Goal: Task Accomplishment & Management: Complete application form

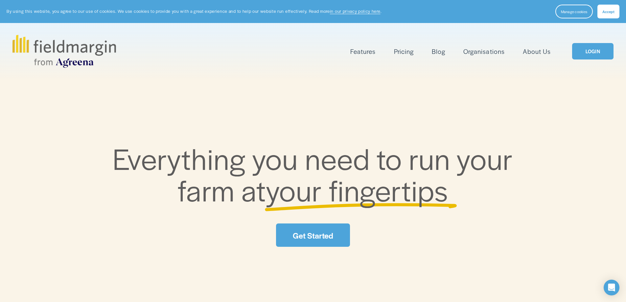
click at [583, 49] on link "LOGIN" at bounding box center [592, 51] width 41 height 17
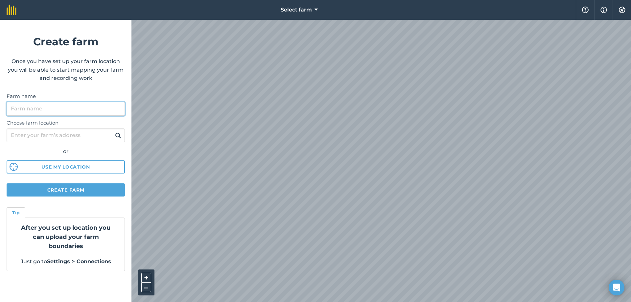
click at [52, 109] on input "Farm name" at bounding box center [66, 109] width 118 height 14
type input "barnhill"
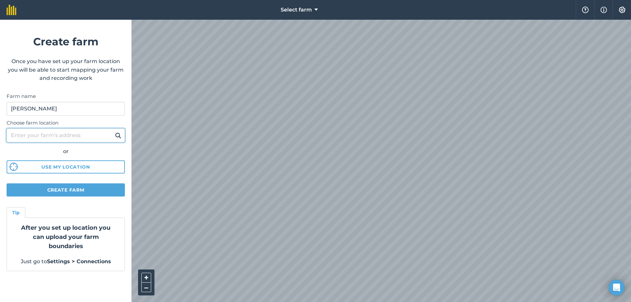
click at [55, 138] on input "Choose farm location" at bounding box center [66, 135] width 118 height 14
click at [121, 136] on img at bounding box center [118, 135] width 6 height 8
click at [119, 136] on img at bounding box center [118, 135] width 6 height 8
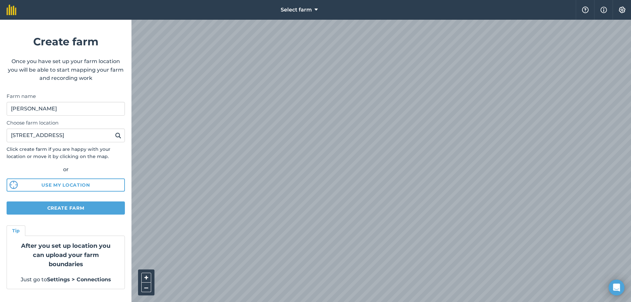
click at [119, 137] on img at bounding box center [118, 135] width 6 height 8
click at [15, 138] on input "13 drumanphy road" at bounding box center [66, 135] width 118 height 14
click at [120, 135] on img at bounding box center [118, 135] width 6 height 8
click at [14, 136] on input "18 drumanphy road" at bounding box center [66, 135] width 118 height 14
click at [19, 135] on input "18 drumanphy road" at bounding box center [66, 135] width 118 height 14
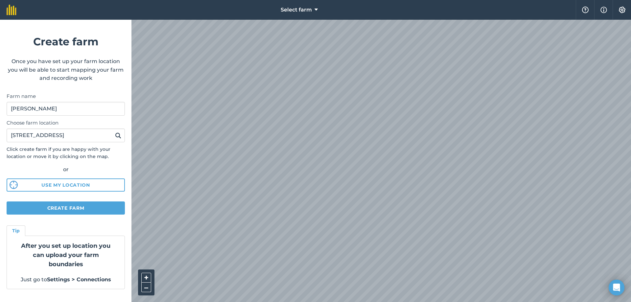
click at [118, 132] on img at bounding box center [118, 135] width 6 height 8
click at [17, 136] on input "23 drumanphy road" at bounding box center [66, 135] width 118 height 14
click at [115, 135] on img at bounding box center [118, 135] width 6 height 8
click at [16, 135] on input "25 drumanphy road" at bounding box center [66, 135] width 118 height 14
click at [114, 133] on button at bounding box center [118, 135] width 10 height 9
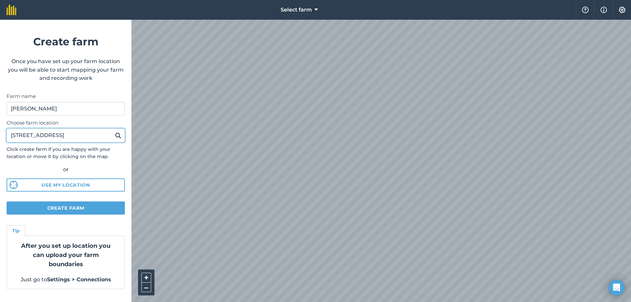
click at [17, 134] on input "27 drumanphy road" at bounding box center [66, 135] width 118 height 14
click at [122, 134] on button at bounding box center [118, 135] width 10 height 9
click at [17, 136] on input "25 drumanphy road" at bounding box center [66, 135] width 118 height 14
type input "23 drumanphy road"
click at [120, 135] on img at bounding box center [118, 135] width 6 height 8
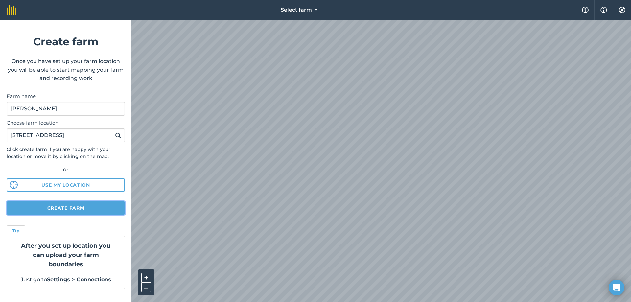
click at [93, 207] on button "Create farm" at bounding box center [66, 207] width 118 height 13
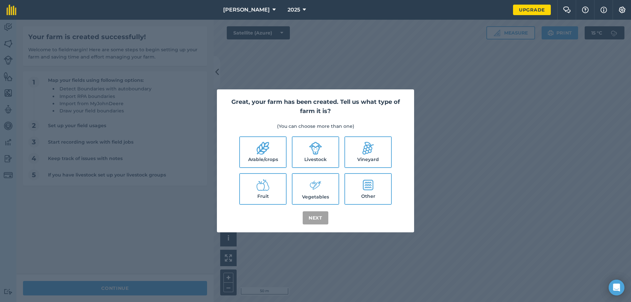
click at [272, 184] on label "Fruit" at bounding box center [263, 189] width 46 height 30
checkbox input "true"
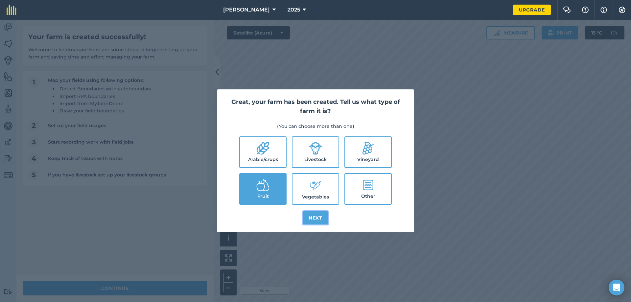
click at [311, 215] on button "Next" at bounding box center [316, 217] width 26 height 13
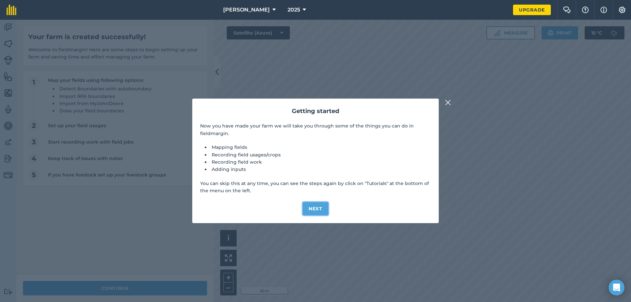
click at [314, 206] on button "Next" at bounding box center [316, 208] width 26 height 13
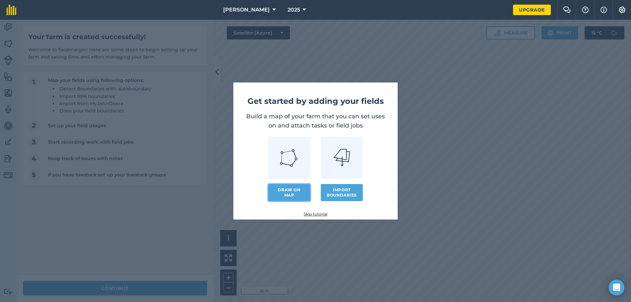
click at [297, 192] on link "Draw on map" at bounding box center [289, 192] width 42 height 17
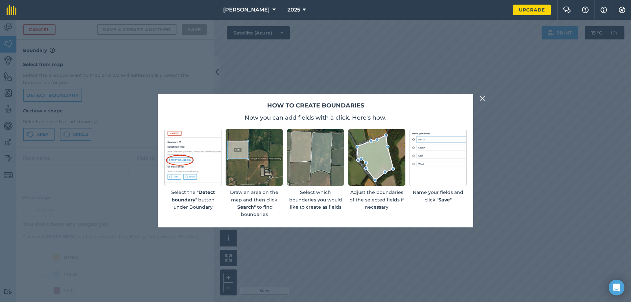
click at [480, 98] on img at bounding box center [482, 98] width 6 height 8
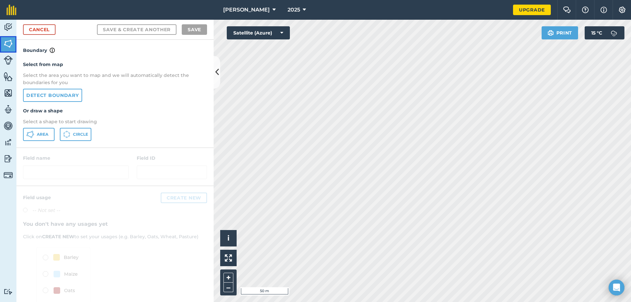
click at [2, 41] on link "Fields" at bounding box center [8, 44] width 16 height 16
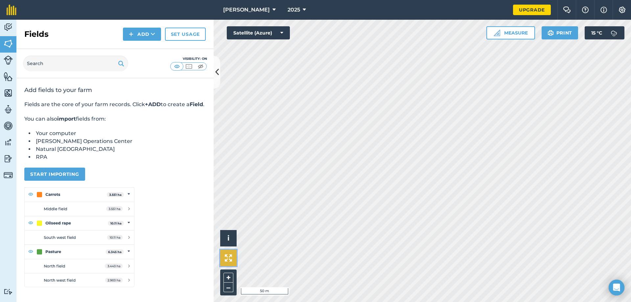
click at [231, 255] on img at bounding box center [228, 257] width 7 height 7
click at [380, 302] on html "barnhill 2025 Upgrade Farm Chat Help Info Settings Map printing is not availabl…" at bounding box center [315, 151] width 631 height 302
click at [49, 179] on button "Start importing" at bounding box center [54, 174] width 61 height 13
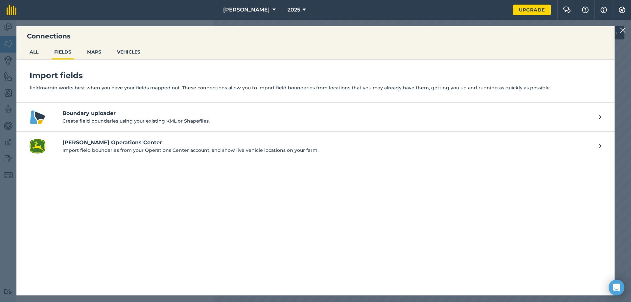
click at [621, 27] on img at bounding box center [623, 30] width 6 height 8
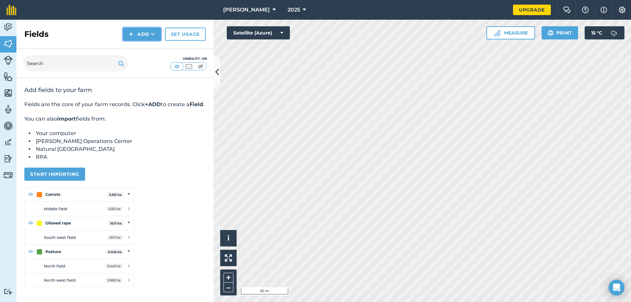
click at [146, 32] on button "Add" at bounding box center [142, 34] width 38 height 13
click at [139, 45] on link "Draw" at bounding box center [142, 49] width 36 height 14
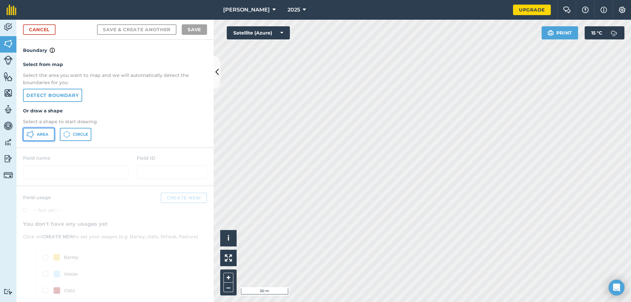
click at [47, 132] on span "Area" at bounding box center [43, 134] width 12 height 5
click at [235, 241] on button "i" at bounding box center [228, 238] width 16 height 16
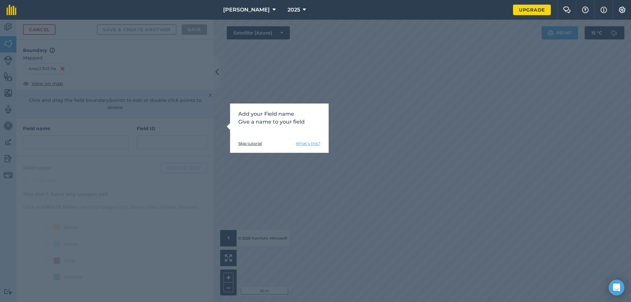
click at [442, 106] on div "Add your Field name Give a name to your field Skip tutorial What's this?" at bounding box center [315, 161] width 631 height 282
click at [246, 142] on link "Skip tutorial" at bounding box center [250, 143] width 24 height 5
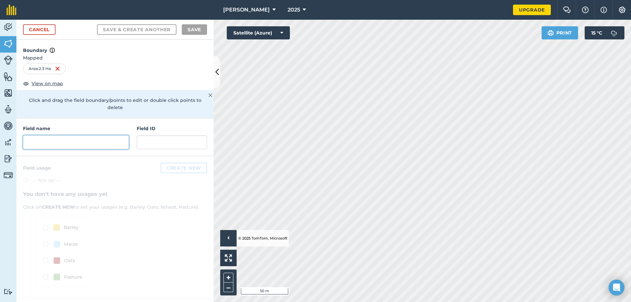
click at [89, 137] on input "text" at bounding box center [76, 142] width 106 height 14
type input "f"
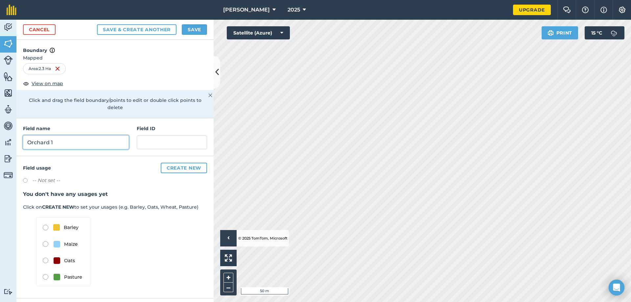
type input "Orchard 1"
click at [195, 163] on button "Create new" at bounding box center [184, 168] width 46 height 11
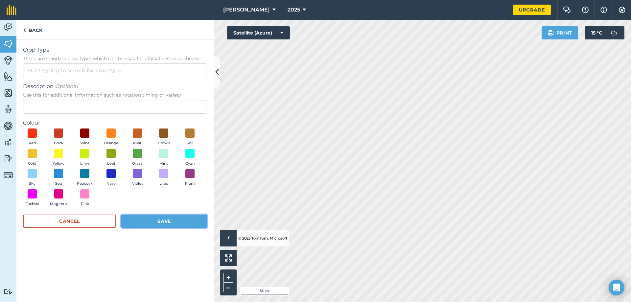
click at [154, 219] on button "Save" at bounding box center [164, 221] width 86 height 13
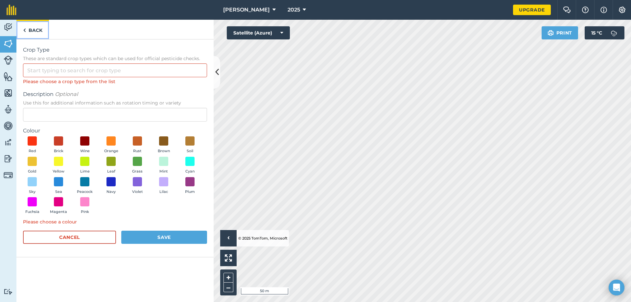
click at [25, 30] on img at bounding box center [24, 30] width 3 height 8
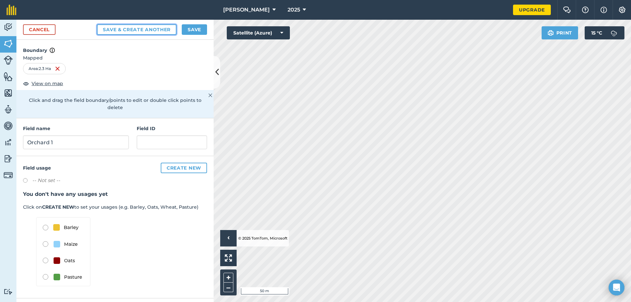
click at [130, 30] on button "Save & Create Another" at bounding box center [137, 29] width 80 height 11
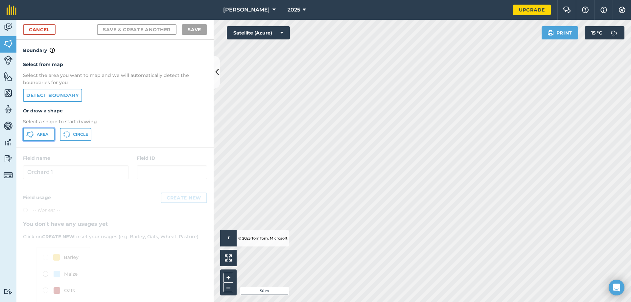
click at [49, 133] on button "Area" at bounding box center [39, 134] width 32 height 13
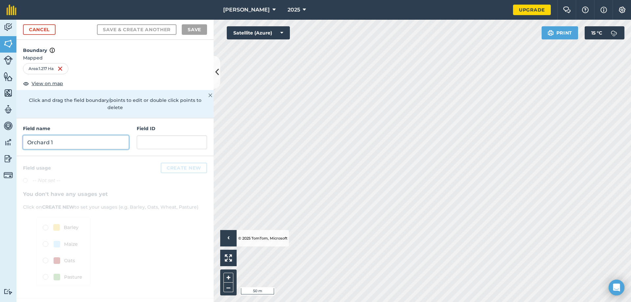
click at [119, 135] on input "Orchard 1" at bounding box center [76, 142] width 106 height 14
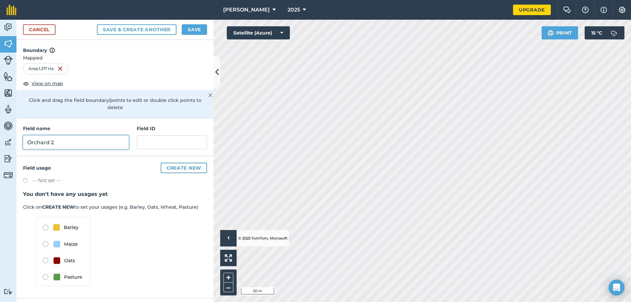
type input "Orchard 2"
click at [192, 31] on button "Save" at bounding box center [194, 29] width 25 height 11
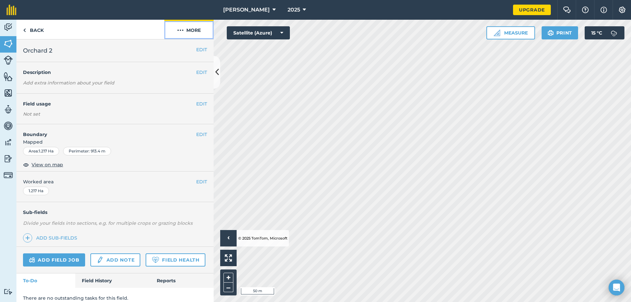
click at [181, 30] on img at bounding box center [180, 30] width 7 height 8
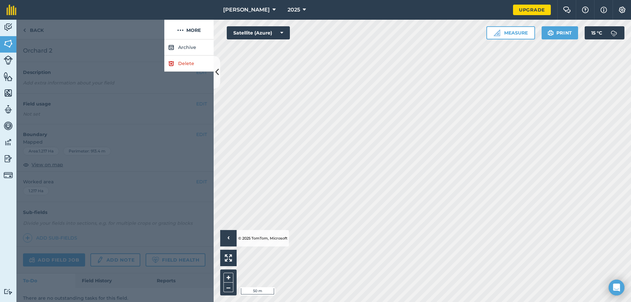
click at [154, 132] on div at bounding box center [114, 170] width 197 height 263
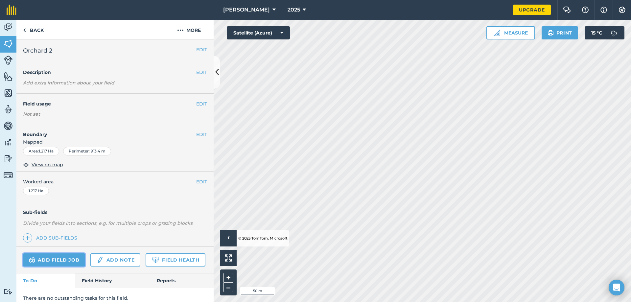
click at [70, 262] on link "Add field job" at bounding box center [54, 259] width 62 height 13
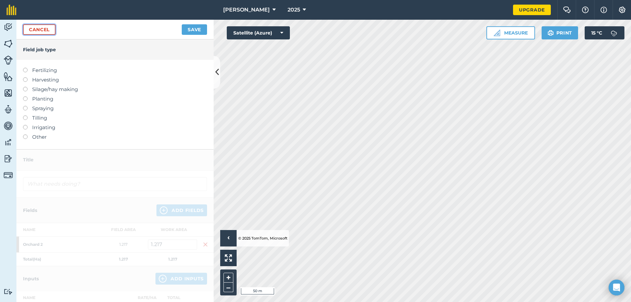
click at [33, 25] on link "Cancel" at bounding box center [39, 29] width 33 height 11
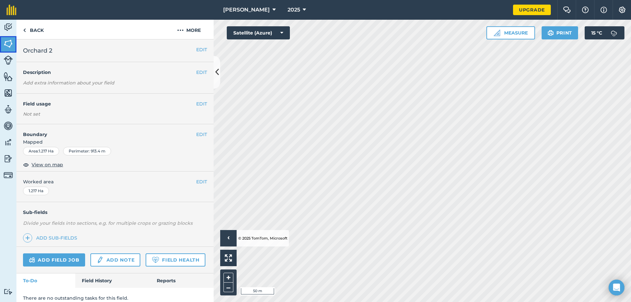
click at [9, 44] on img at bounding box center [8, 44] width 9 height 10
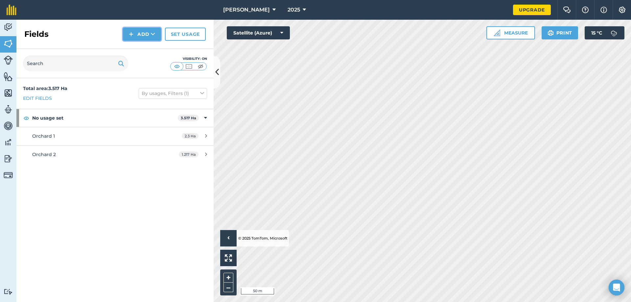
click at [138, 30] on button "Add" at bounding box center [142, 34] width 38 height 13
click at [142, 48] on link "Draw" at bounding box center [142, 49] width 36 height 14
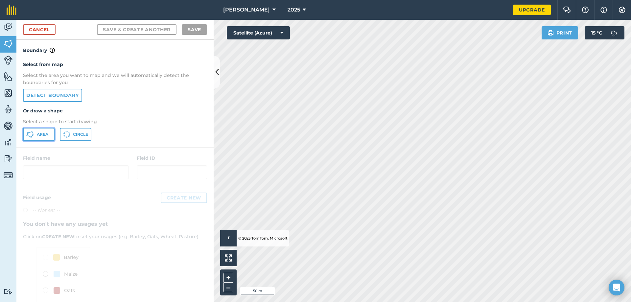
click at [49, 133] on button "Area" at bounding box center [39, 134] width 32 height 13
click at [42, 28] on link "Cancel" at bounding box center [39, 29] width 33 height 11
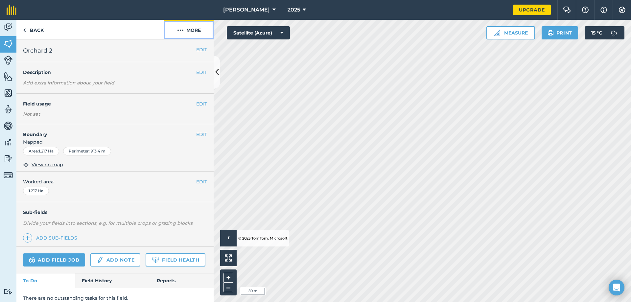
click at [186, 29] on button "More" at bounding box center [188, 29] width 49 height 19
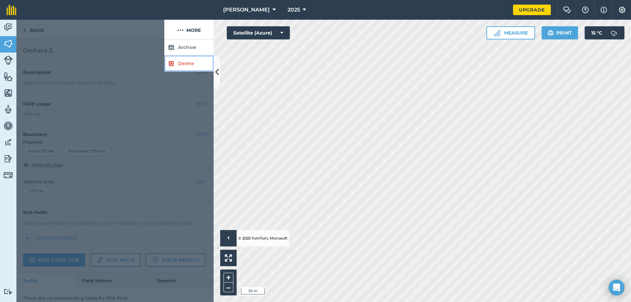
click at [187, 62] on link "Delete" at bounding box center [188, 64] width 49 height 16
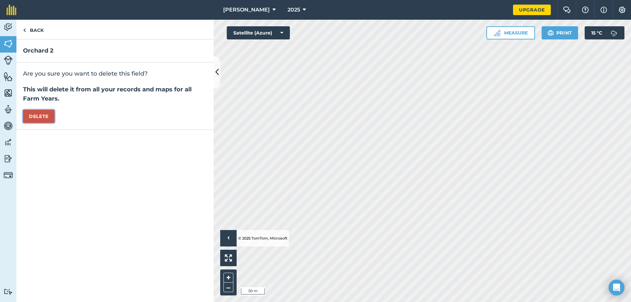
click at [43, 117] on button "Delete" at bounding box center [39, 116] width 32 height 13
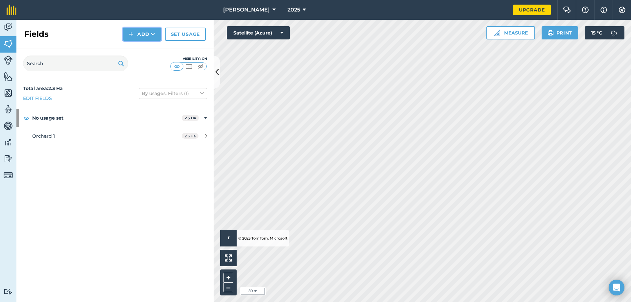
click at [135, 32] on button "Add" at bounding box center [142, 34] width 38 height 13
click at [138, 49] on link "Draw" at bounding box center [142, 49] width 36 height 14
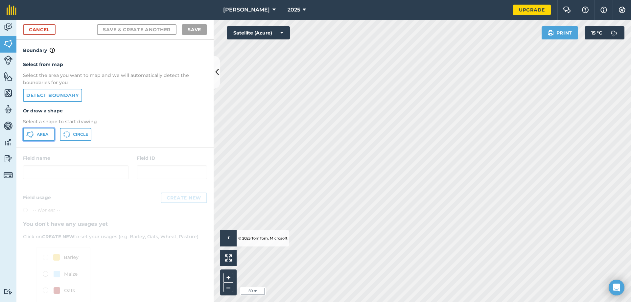
click at [32, 130] on icon at bounding box center [30, 134] width 8 height 8
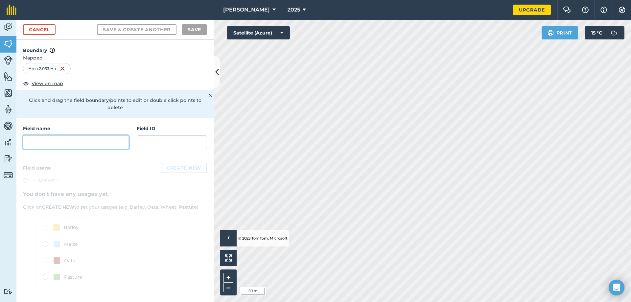
click at [72, 135] on input "text" at bounding box center [76, 142] width 106 height 14
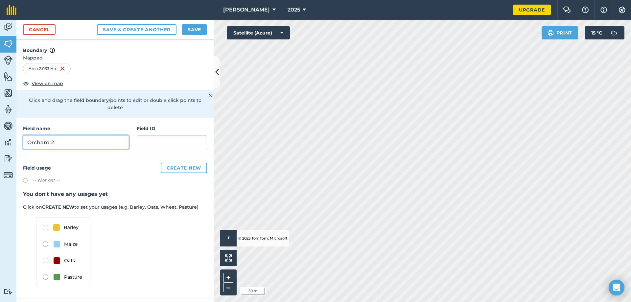
type input "Orchard 2"
click at [156, 31] on button "Save & Create Another" at bounding box center [137, 29] width 80 height 11
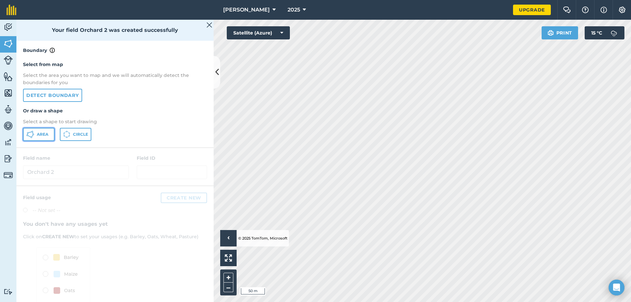
click at [37, 136] on span "Area" at bounding box center [43, 134] width 12 height 5
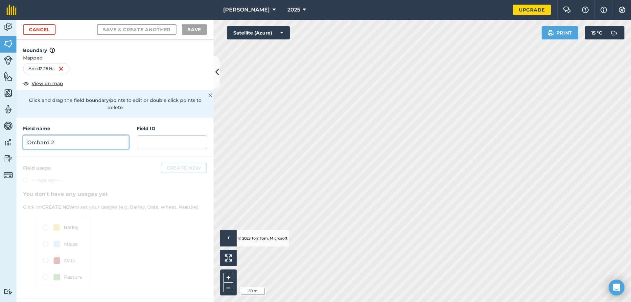
click at [69, 135] on input "Orchard 2" at bounding box center [76, 142] width 106 height 14
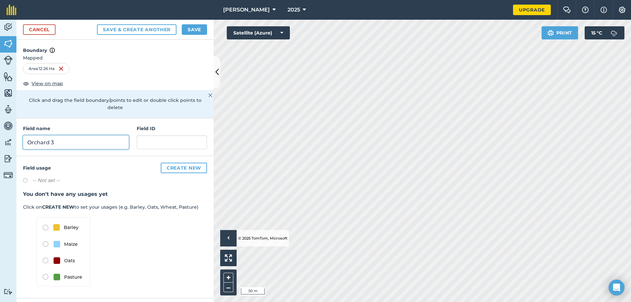
type input "Orchard 3"
click at [153, 28] on button "Save & Create Another" at bounding box center [137, 29] width 80 height 11
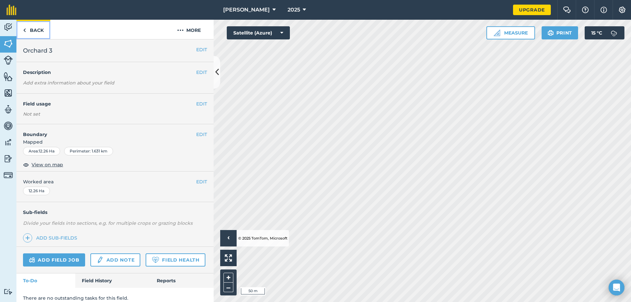
click at [37, 29] on link "Back" at bounding box center [33, 29] width 34 height 19
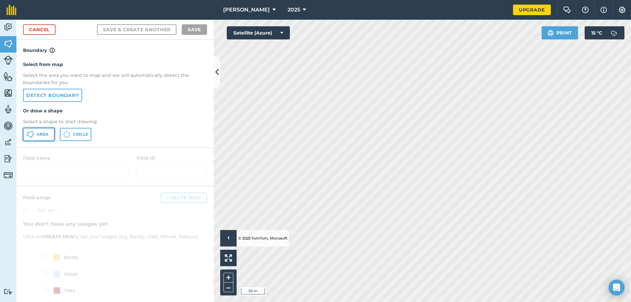
click at [45, 136] on span "Area" at bounding box center [43, 134] width 12 height 5
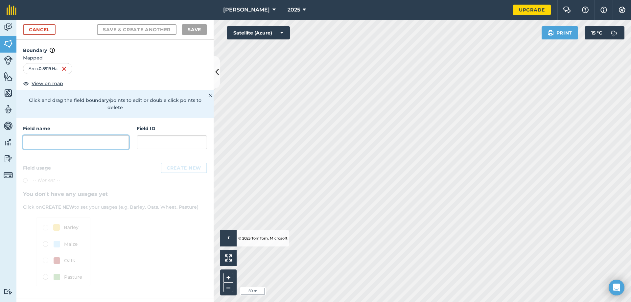
click at [106, 135] on input "text" at bounding box center [76, 142] width 106 height 14
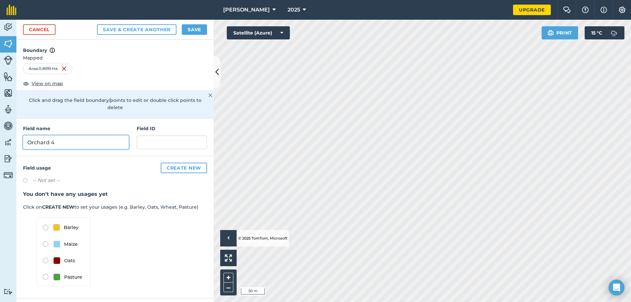
type input "Orchard 4"
click at [189, 26] on button "Save" at bounding box center [194, 29] width 25 height 11
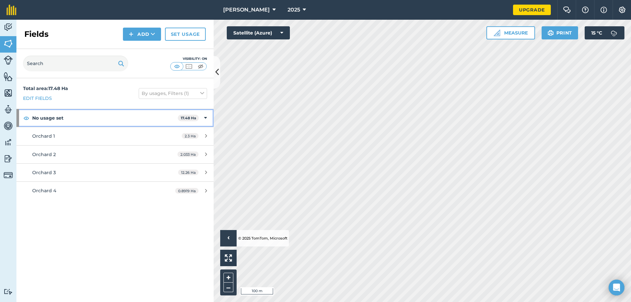
click at [206, 118] on icon at bounding box center [205, 117] width 3 height 7
click at [206, 118] on icon at bounding box center [206, 117] width 2 height 7
click at [190, 137] on span "2.3 Ha" at bounding box center [190, 136] width 17 height 6
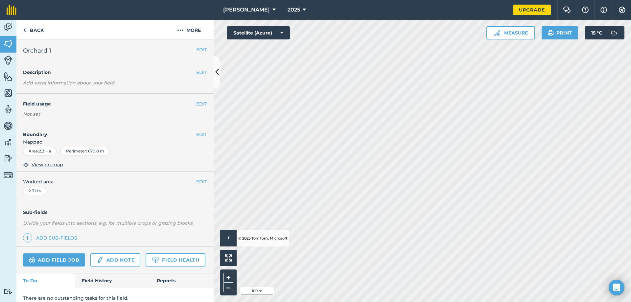
click at [36, 148] on div "Area : 2.3 Ha" at bounding box center [40, 151] width 34 height 9
click at [43, 150] on div "Area : 2.3 Ha" at bounding box center [40, 151] width 34 height 9
click at [39, 189] on div "2.3 Ha" at bounding box center [34, 191] width 23 height 9
click at [73, 151] on div "Perimeter : 670.8 m" at bounding box center [84, 151] width 49 height 9
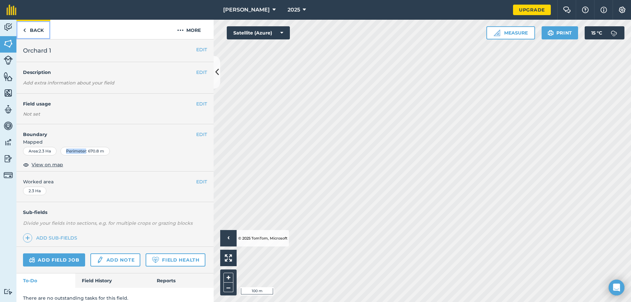
click at [25, 27] on img at bounding box center [24, 30] width 3 height 8
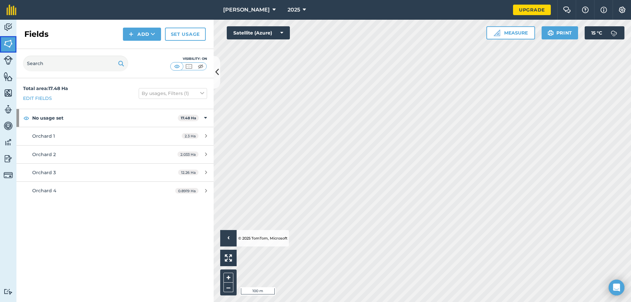
click at [3, 44] on link "Fields" at bounding box center [8, 44] width 16 height 16
click at [203, 128] on link "Orchard 1 2.3 Ha" at bounding box center [114, 136] width 197 height 18
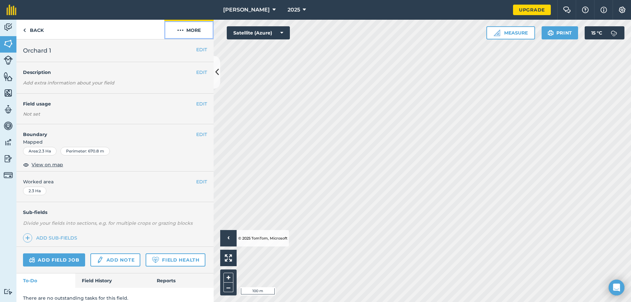
click at [196, 32] on button "More" at bounding box center [188, 29] width 49 height 19
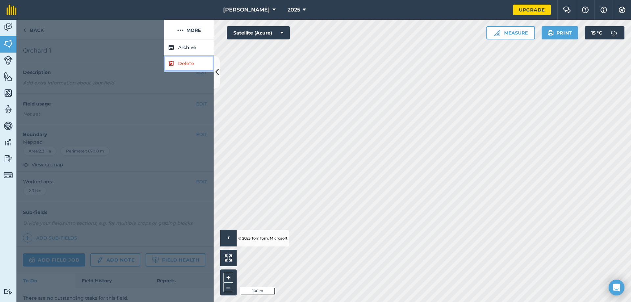
click at [184, 65] on link "Delete" at bounding box center [188, 64] width 49 height 16
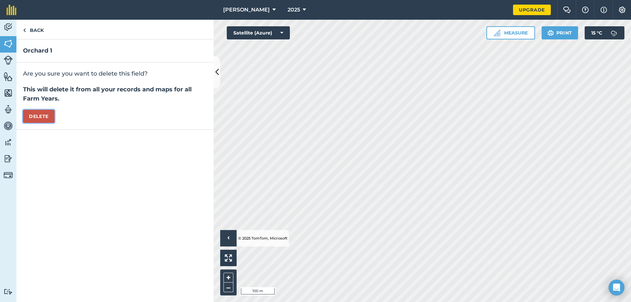
click at [37, 116] on button "Delete" at bounding box center [39, 116] width 32 height 13
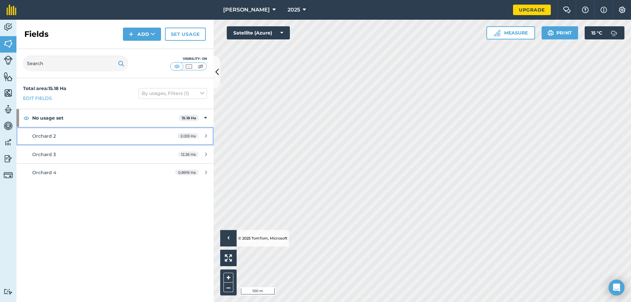
click at [203, 137] on div "2.033 Ha" at bounding box center [192, 135] width 43 height 5
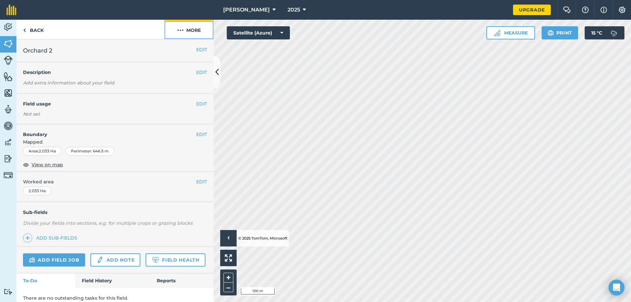
click at [190, 28] on button "More" at bounding box center [188, 29] width 49 height 19
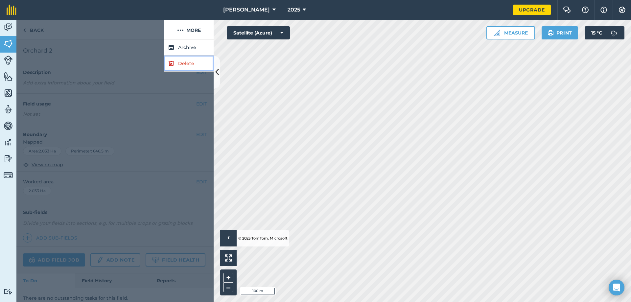
click at [194, 64] on link "Delete" at bounding box center [188, 64] width 49 height 16
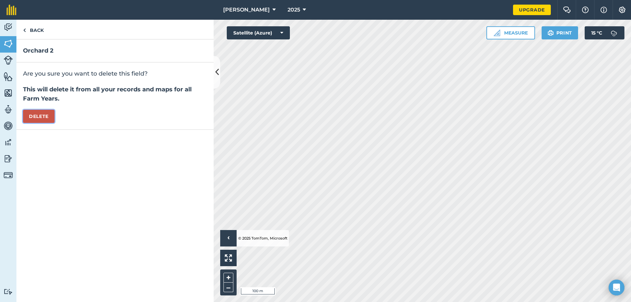
click at [39, 114] on button "Delete" at bounding box center [39, 116] width 32 height 13
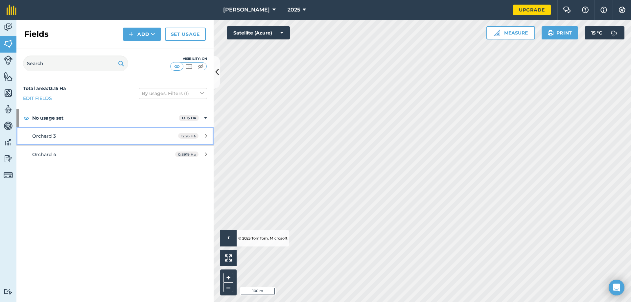
click at [201, 130] on link "Orchard 3 12.26 Ha" at bounding box center [114, 136] width 197 height 18
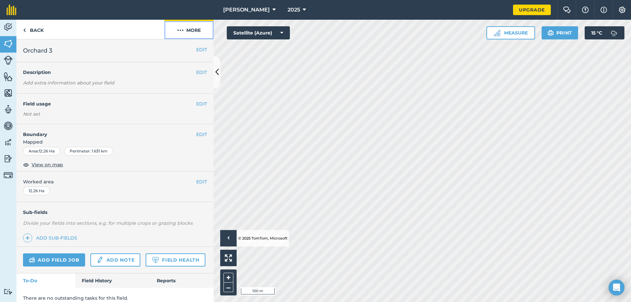
click at [175, 30] on button "More" at bounding box center [188, 29] width 49 height 19
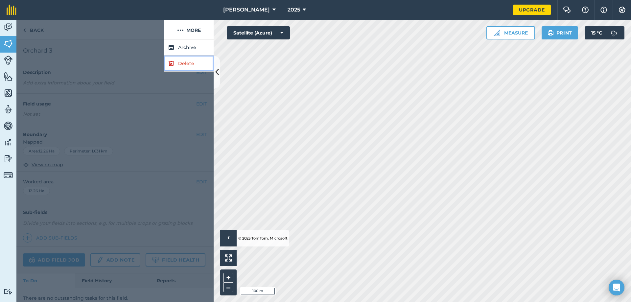
click at [196, 67] on link "Delete" at bounding box center [188, 64] width 49 height 16
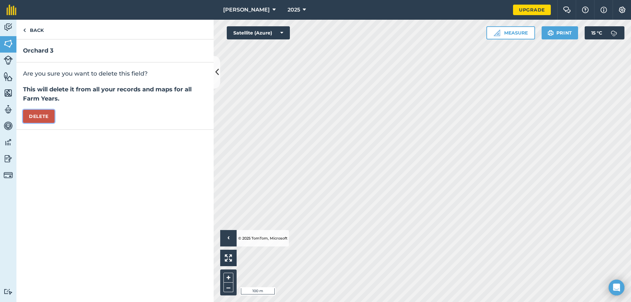
click at [43, 118] on button "Delete" at bounding box center [39, 116] width 32 height 13
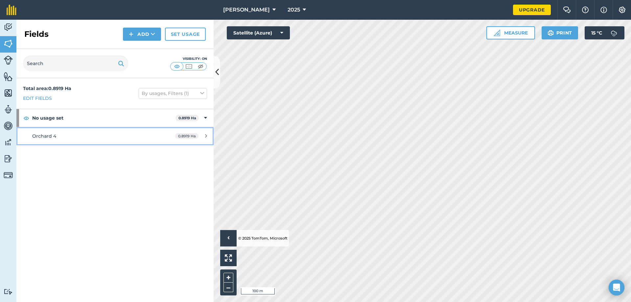
click at [203, 132] on link "Orchard 4 0.8919 Ha" at bounding box center [114, 136] width 197 height 18
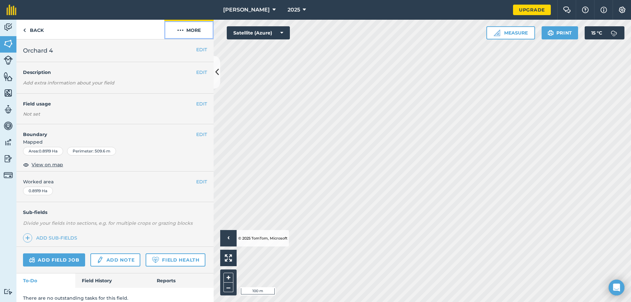
click at [189, 31] on button "More" at bounding box center [188, 29] width 49 height 19
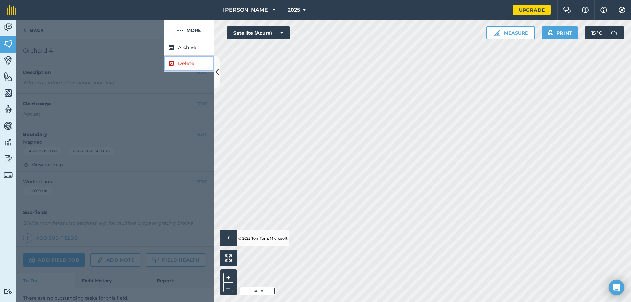
click at [202, 67] on link "Delete" at bounding box center [188, 64] width 49 height 16
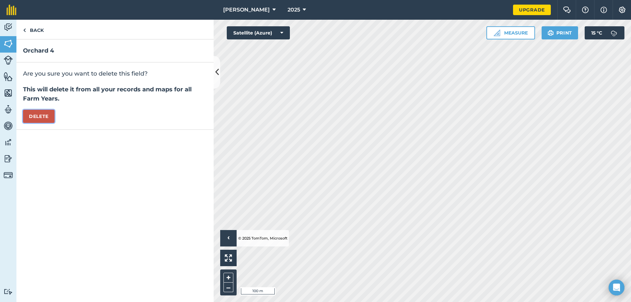
click at [31, 111] on button "Delete" at bounding box center [39, 116] width 32 height 13
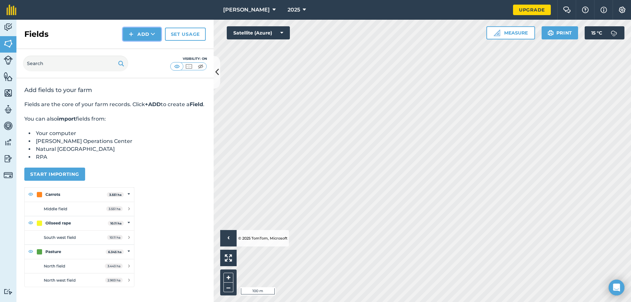
click at [136, 35] on button "Add" at bounding box center [142, 34] width 38 height 13
click at [144, 47] on link "Draw" at bounding box center [142, 49] width 36 height 14
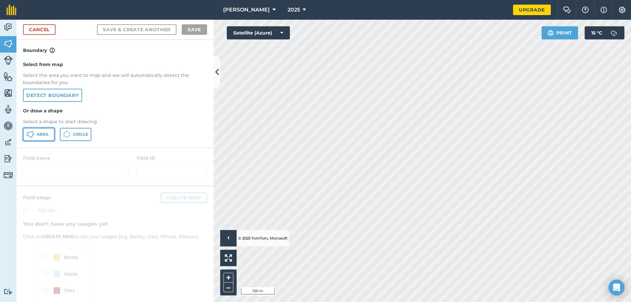
click at [51, 134] on button "Area" at bounding box center [39, 134] width 32 height 13
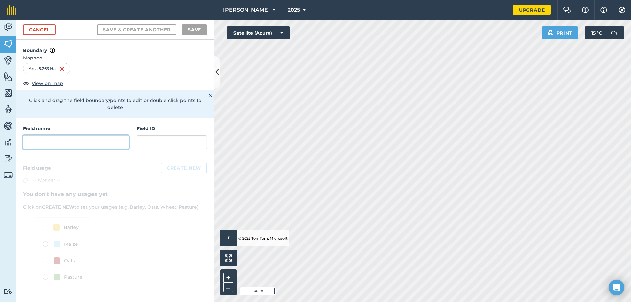
click at [90, 135] on input "text" at bounding box center [76, 142] width 106 height 14
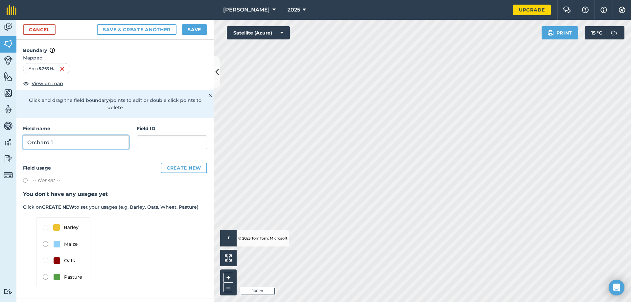
type input "Orchard 1"
click at [151, 31] on button "Save & Create Another" at bounding box center [137, 29] width 80 height 11
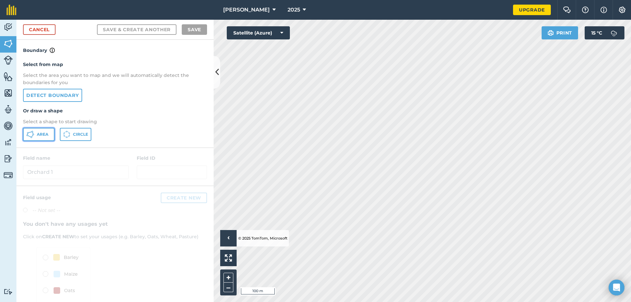
click at [45, 132] on span "Area" at bounding box center [43, 134] width 12 height 5
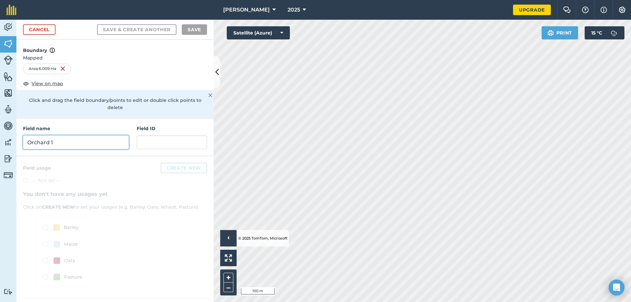
click at [64, 136] on input "Orchard 1" at bounding box center [76, 142] width 106 height 14
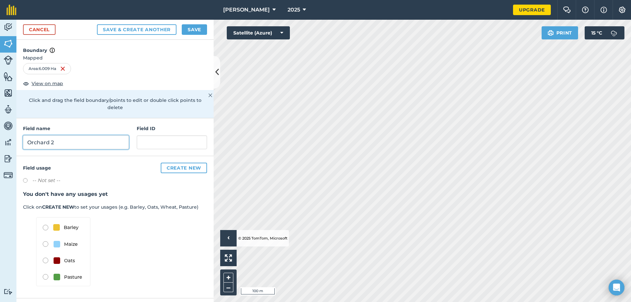
type input "Orchard 2"
click at [143, 26] on button "Save & Create Another" at bounding box center [137, 29] width 80 height 11
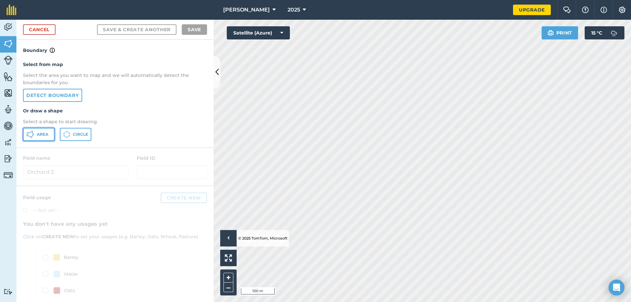
click at [30, 135] on icon at bounding box center [30, 134] width 8 height 8
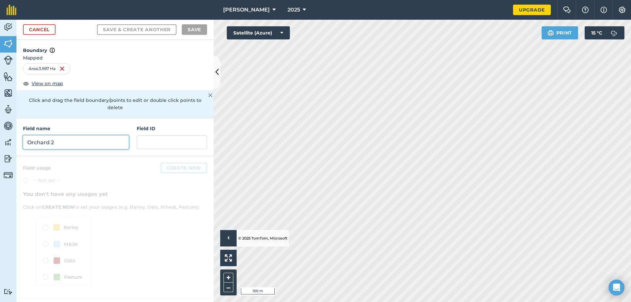
click at [93, 135] on input "Orchard 2" at bounding box center [76, 142] width 106 height 14
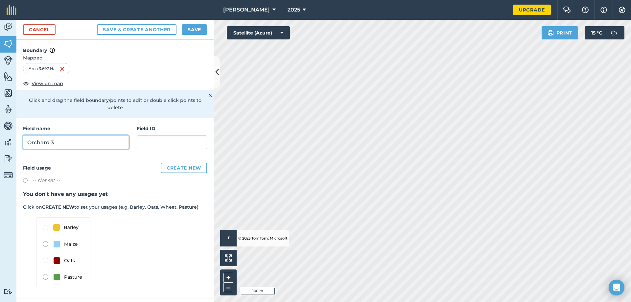
type input "Orchard 3"
click at [149, 25] on button "Save & Create Another" at bounding box center [137, 29] width 80 height 11
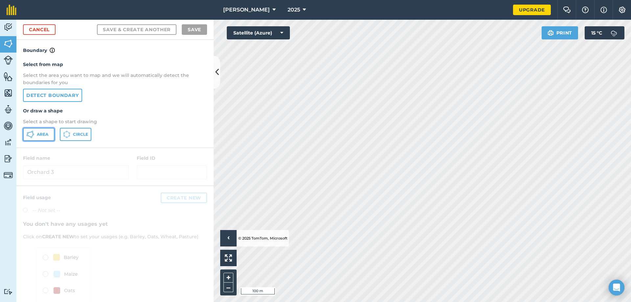
click at [39, 130] on button "Area" at bounding box center [39, 134] width 32 height 13
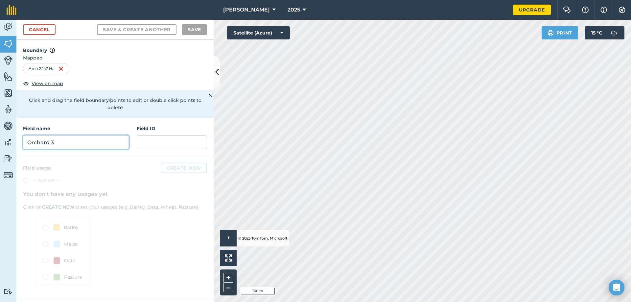
click at [108, 136] on input "Orchard 3" at bounding box center [76, 142] width 106 height 14
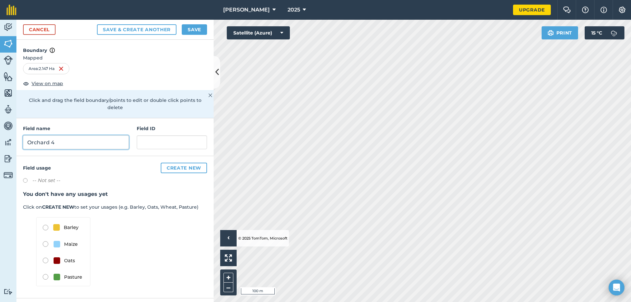
type input "Orchard 4"
click at [195, 27] on button "Save" at bounding box center [194, 29] width 25 height 11
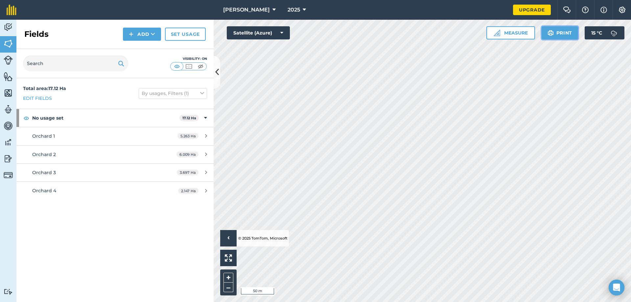
click at [555, 35] on button "Print" at bounding box center [560, 32] width 37 height 13
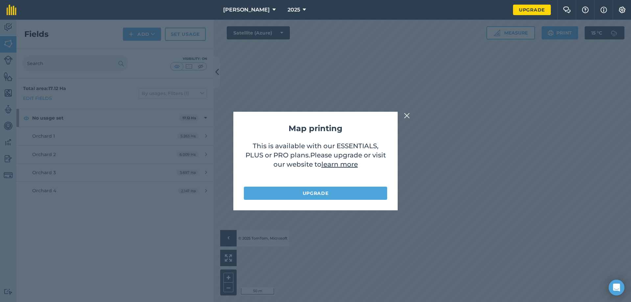
click at [408, 112] on img at bounding box center [407, 116] width 6 height 8
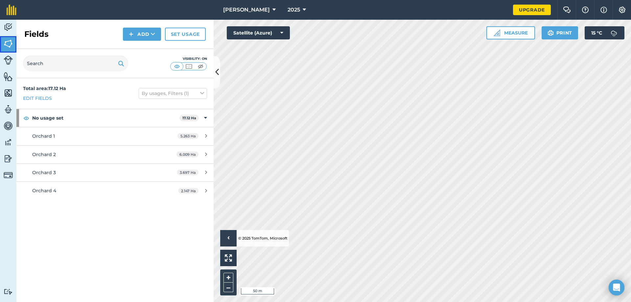
click at [6, 40] on img at bounding box center [8, 44] width 9 height 10
click at [226, 262] on button at bounding box center [228, 258] width 16 height 16
click at [227, 277] on button "+" at bounding box center [228, 278] width 10 height 10
click at [231, 289] on button "–" at bounding box center [228, 288] width 10 height 10
click at [191, 35] on link "Set usage" at bounding box center [185, 34] width 41 height 13
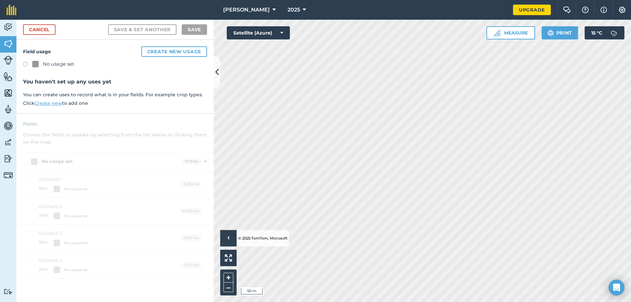
click at [23, 64] on label at bounding box center [27, 65] width 9 height 7
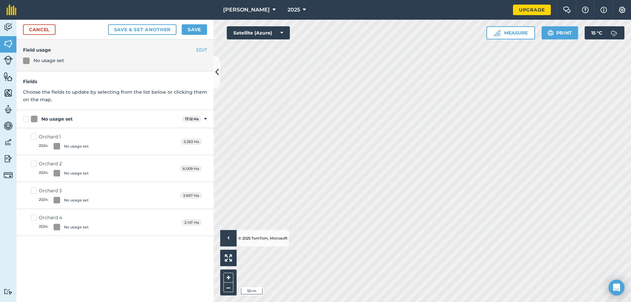
drag, startPoint x: 41, startPoint y: 72, endPoint x: 51, endPoint y: 72, distance: 9.2
click at [50, 72] on div "Fields Choose the fields to update by selecting from the list below or clicking…" at bounding box center [114, 90] width 197 height 39
click at [28, 58] on div at bounding box center [26, 61] width 7 height 7
click at [45, 33] on link "Cancel" at bounding box center [39, 29] width 33 height 11
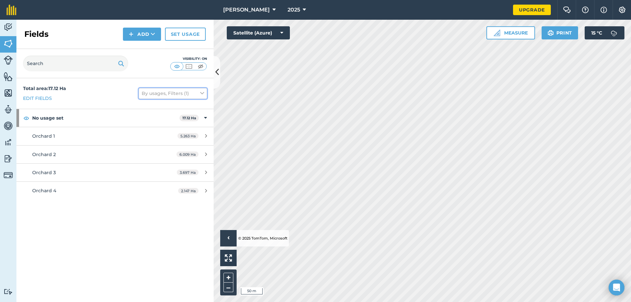
click at [154, 91] on button "By usages, Filters (1)" at bounding box center [173, 93] width 68 height 11
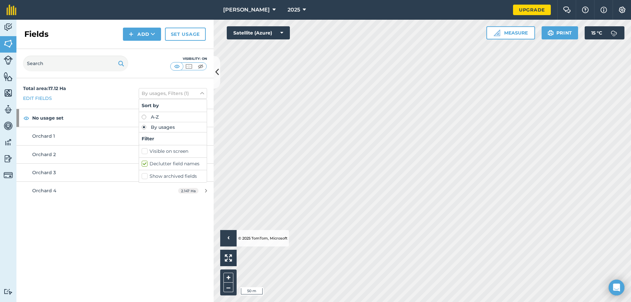
click at [137, 206] on div "Total area : 17.12 Ha Edit fields By usages, Filters (1) Sort by A-Z By usages …" at bounding box center [114, 190] width 197 height 224
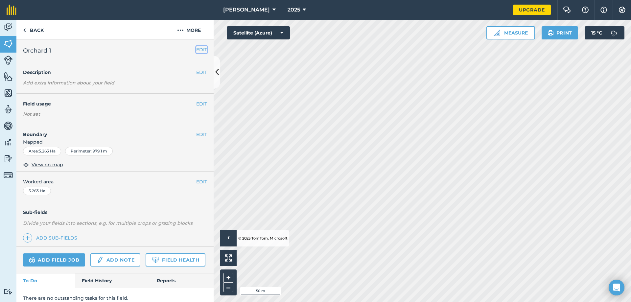
click at [196, 49] on button "EDIT" at bounding box center [201, 49] width 11 height 7
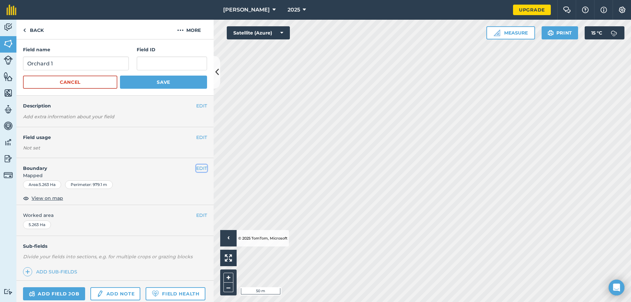
click at [201, 167] on button "EDIT" at bounding box center [201, 168] width 11 height 7
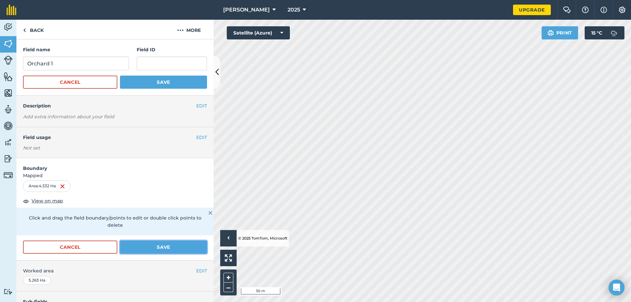
click at [178, 250] on button "Save" at bounding box center [163, 247] width 87 height 13
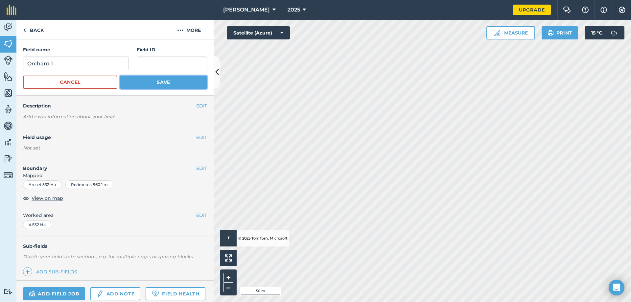
click at [146, 79] on button "Save" at bounding box center [163, 82] width 87 height 13
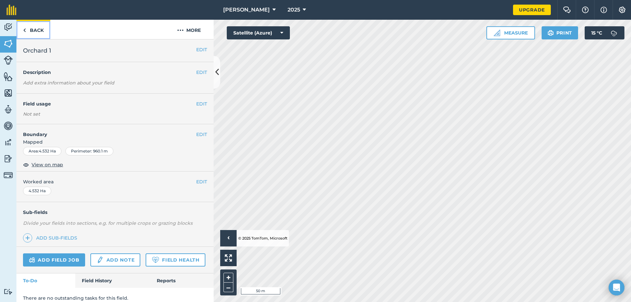
click at [40, 30] on link "Back" at bounding box center [33, 29] width 34 height 19
click at [27, 29] on link "Back" at bounding box center [33, 29] width 34 height 19
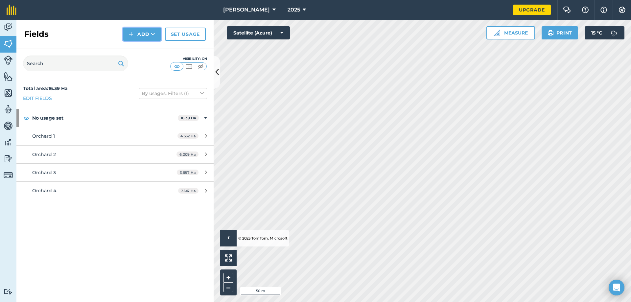
click at [142, 31] on button "Add" at bounding box center [142, 34] width 38 height 13
click at [10, 77] on img at bounding box center [8, 77] width 9 height 10
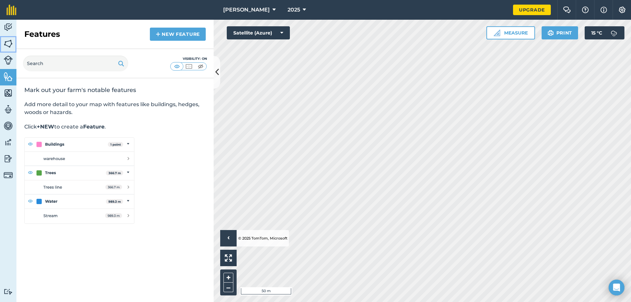
click at [7, 44] on img at bounding box center [8, 44] width 9 height 10
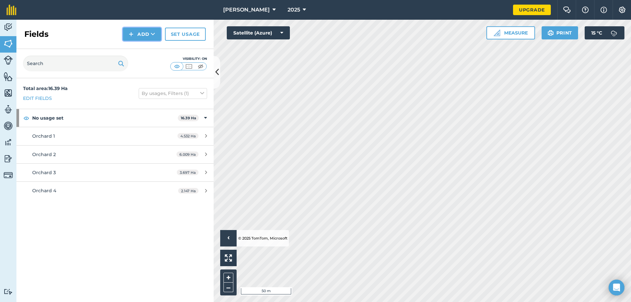
click at [138, 29] on button "Add" at bounding box center [142, 34] width 38 height 13
click at [139, 46] on link "Draw" at bounding box center [142, 49] width 36 height 14
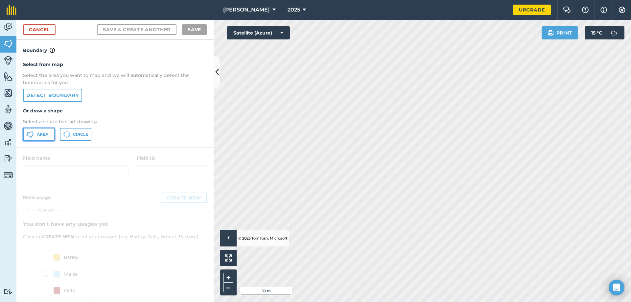
click at [40, 132] on span "Area" at bounding box center [43, 134] width 12 height 5
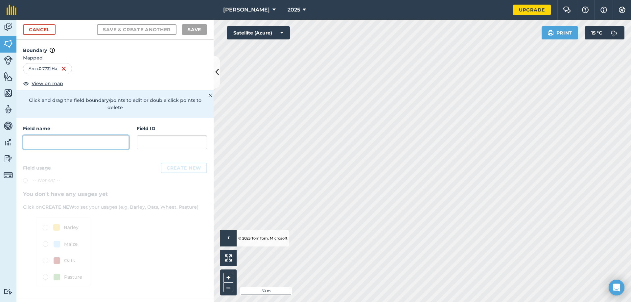
click at [56, 135] on input "text" at bounding box center [76, 142] width 106 height 14
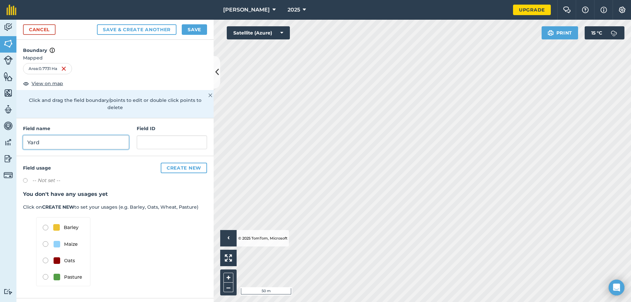
type input "Yard"
click at [199, 30] on button "Save" at bounding box center [194, 29] width 25 height 11
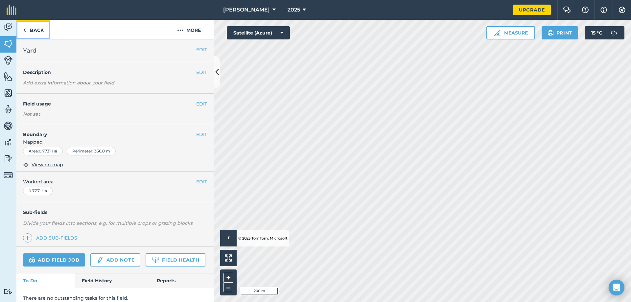
click at [40, 27] on link "Back" at bounding box center [33, 29] width 34 height 19
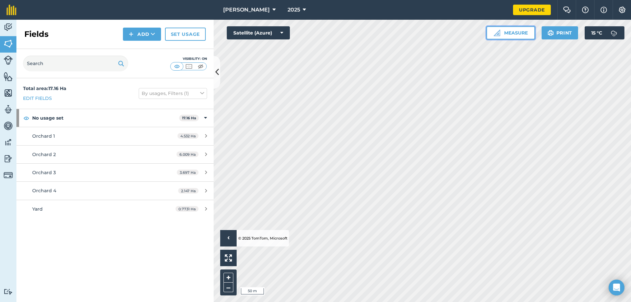
click at [519, 32] on button "Measure" at bounding box center [510, 32] width 49 height 13
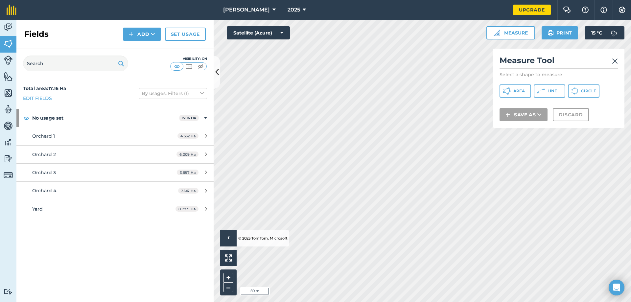
click at [442, 302] on html "barnhill 2025 Upgrade Farm Chat Help Info Settings Map printing is not availabl…" at bounding box center [315, 151] width 631 height 302
